Goal: Book appointment/travel/reservation

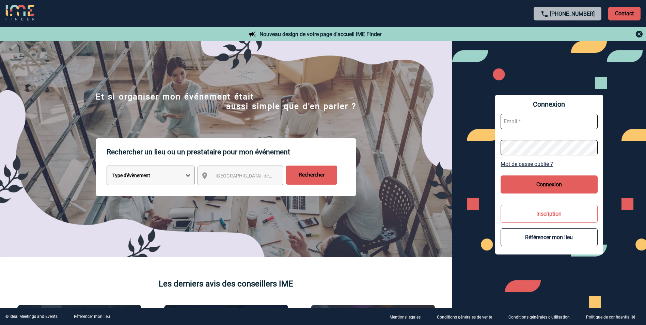
click at [186, 175] on select "Type d'évènement Séminaire avec nuitée Réunion Repas de groupe Team Building & …" at bounding box center [151, 176] width 88 height 20
select select "5"
click at [107, 167] on select "Type d'évènement Séminaire avec nuitée Réunion Repas de groupe Team Building & …" at bounding box center [151, 176] width 88 height 20
click at [270, 183] on div "Ville, département, région..." at bounding box center [241, 176] width 86 height 20
click at [264, 174] on span "Ville, département, région..." at bounding box center [263, 175] width 95 height 5
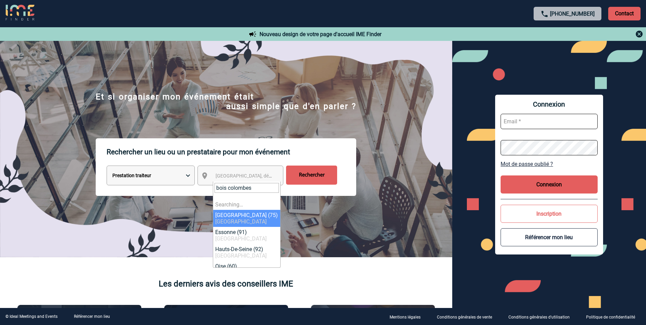
type input "bois colombes"
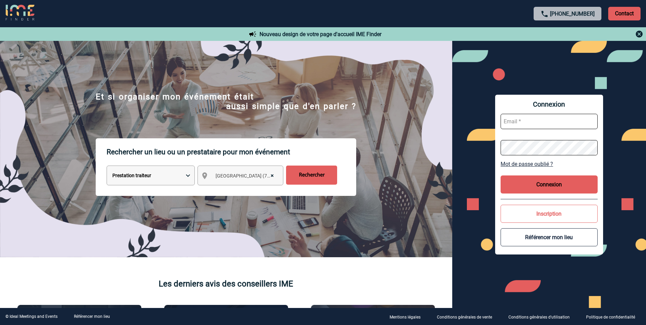
click at [250, 180] on span "× Paris (75)" at bounding box center [247, 176] width 68 height 10
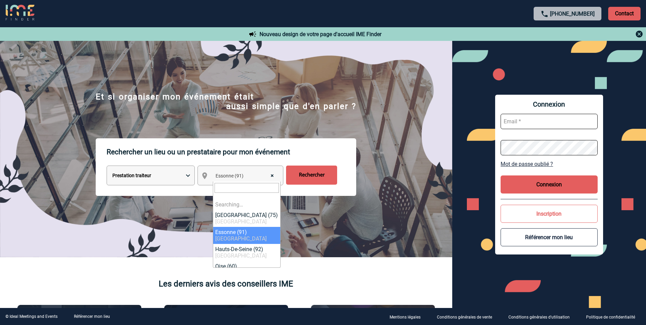
click at [275, 178] on span "× Essonne (91)" at bounding box center [247, 176] width 68 height 10
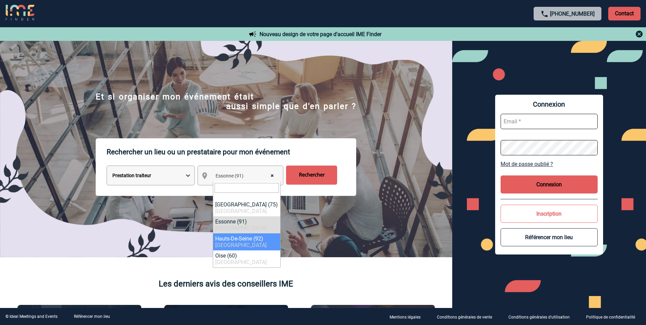
select select "25"
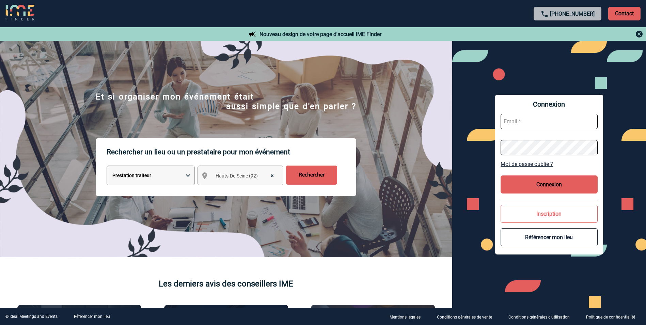
click at [326, 182] on input "Rechercher" at bounding box center [311, 175] width 51 height 19
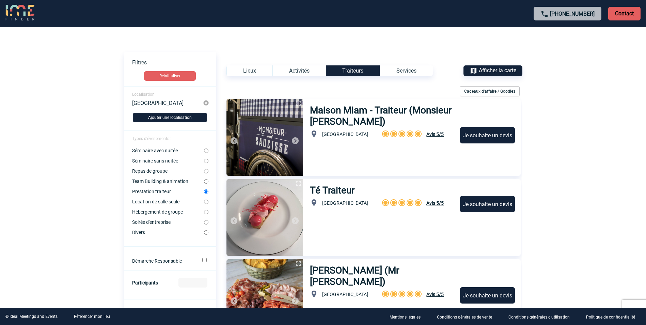
click at [253, 71] on div "Lieux" at bounding box center [250, 70] width 46 height 11
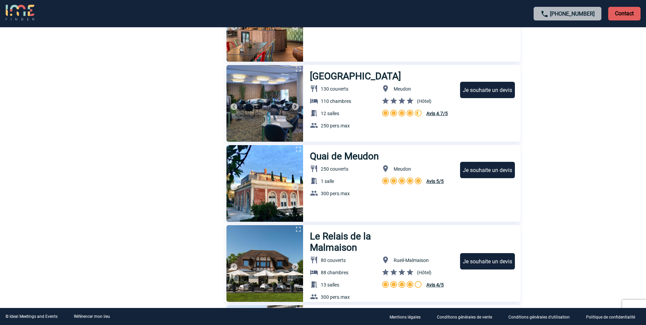
scroll to position [1669, 0]
